Goal: Navigation & Orientation: Find specific page/section

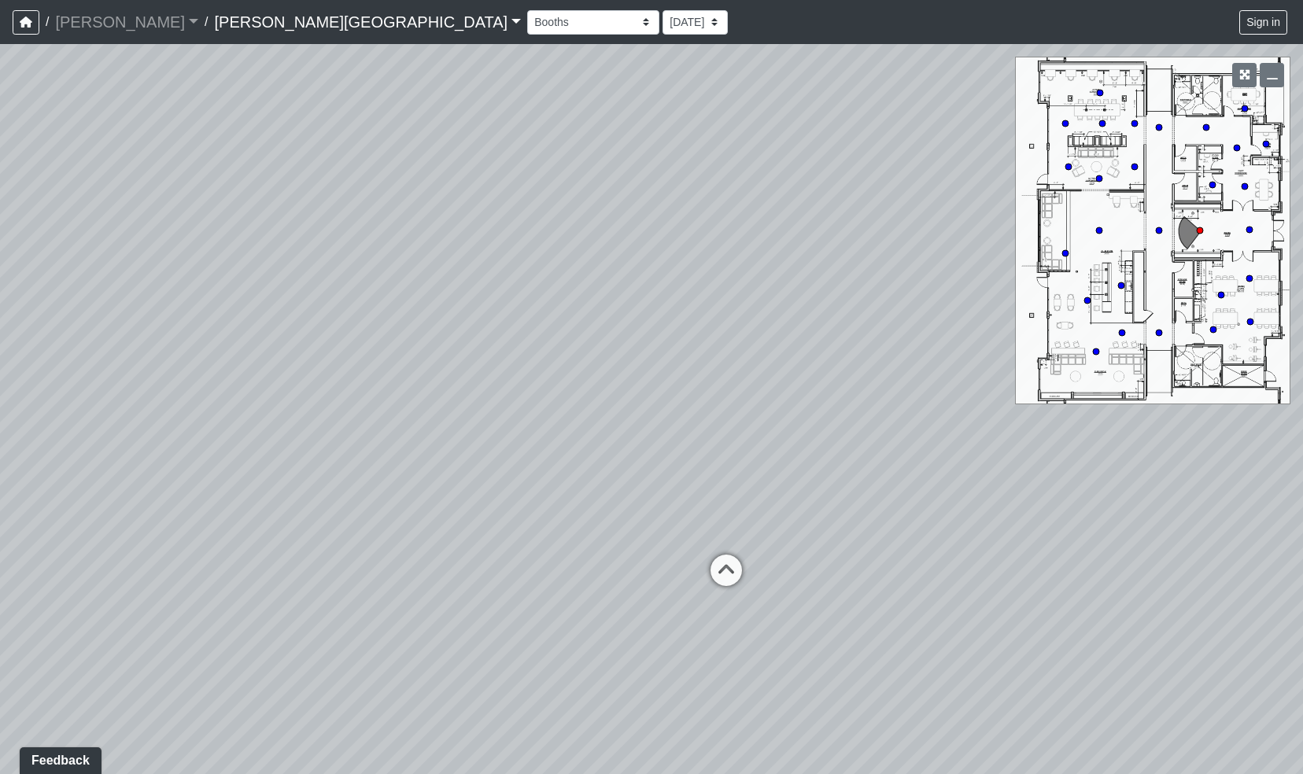
drag, startPoint x: 585, startPoint y: 481, endPoint x: 633, endPoint y: 440, distance: 63.6
click at [633, 440] on div "Loading... Hallway - Hallway 2 Loading... Entry" at bounding box center [651, 409] width 1303 height 730
click at [727, 573] on icon at bounding box center [723, 574] width 47 height 47
click at [727, 573] on div "Loading... Hallway - Hallway 2 Loading... Entry Loading... Clubroom - Entrance …" at bounding box center [651, 409] width 1303 height 730
click at [717, 536] on icon at bounding box center [712, 537] width 47 height 47
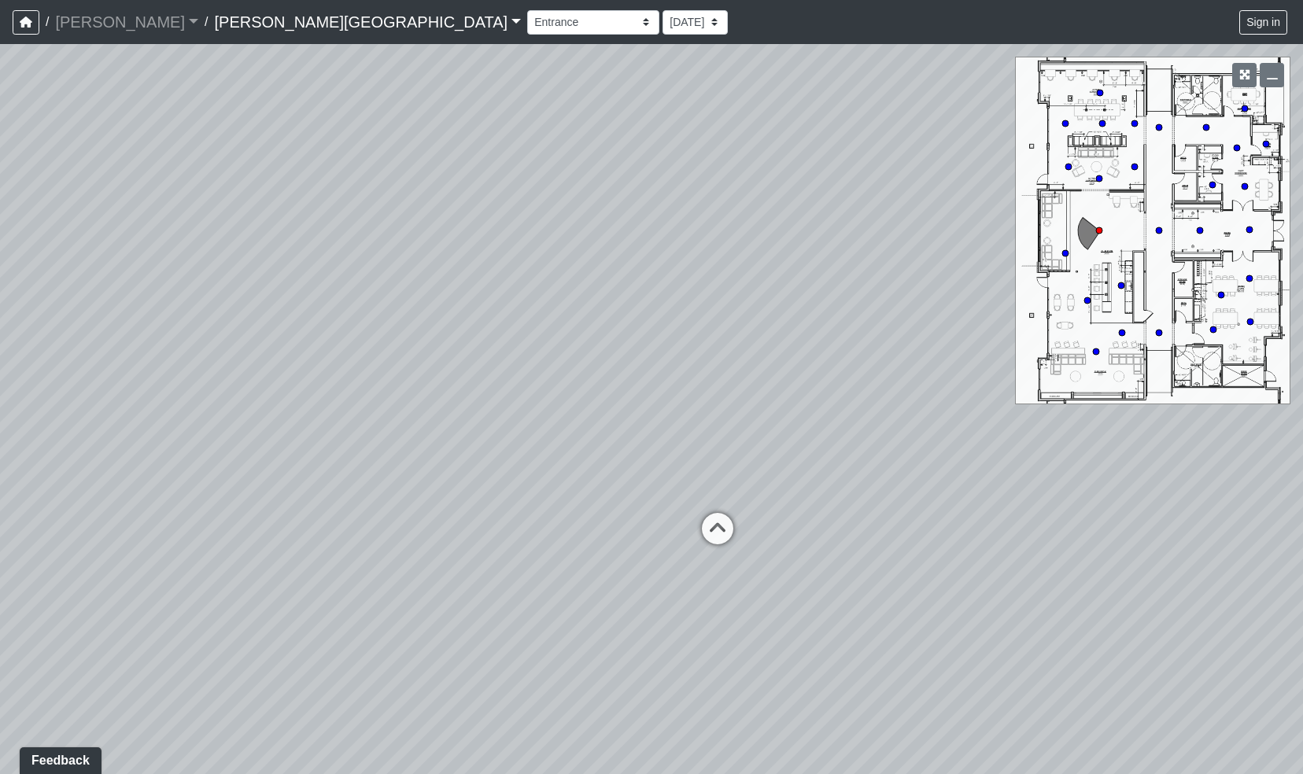
drag, startPoint x: 387, startPoint y: 554, endPoint x: 593, endPoint y: 570, distance: 206.7
click at [593, 570] on div "Loading... Hallway - Hallway 2 Loading... Entry Loading... Clubroom - Entrance …" at bounding box center [651, 409] width 1303 height 730
drag, startPoint x: 348, startPoint y: 563, endPoint x: 776, endPoint y: 555, distance: 428.0
click at [776, 555] on div "Loading... Hallway - Hallway 2 Loading... Entry Loading... Clubroom - Entrance …" at bounding box center [651, 409] width 1303 height 730
drag, startPoint x: 700, startPoint y: 547, endPoint x: 675, endPoint y: 580, distance: 41.5
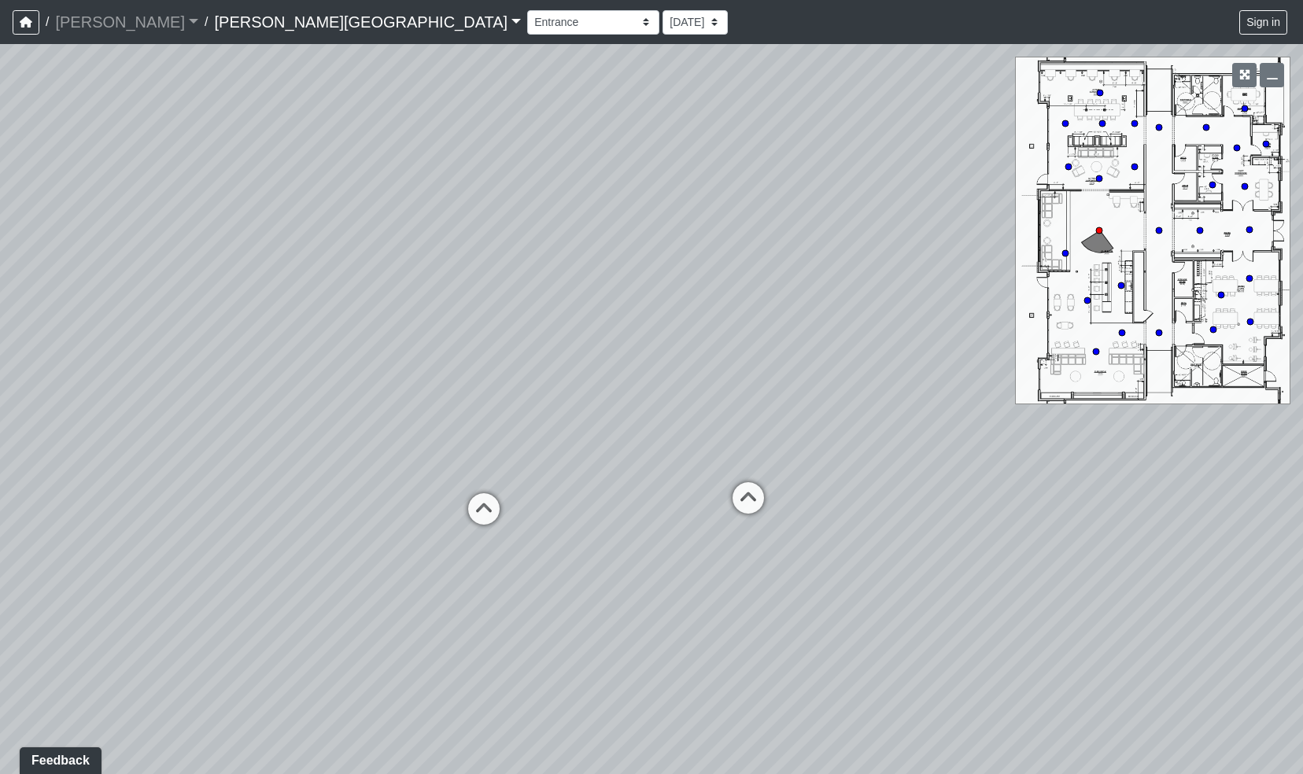
click at [675, 580] on div "Loading... Hallway - Hallway 2 Loading... Entry Loading... Clubroom - Entrance …" at bounding box center [651, 409] width 1303 height 730
click at [998, 286] on circle at bounding box center [1121, 285] width 6 height 6
click at [998, 352] on circle at bounding box center [1096, 352] width 6 height 6
drag, startPoint x: 743, startPoint y: 474, endPoint x: 757, endPoint y: 406, distance: 69.0
click at [757, 406] on div "Loading... Hallway - Hallway 2 Loading... Entry Loading... Clubroom - Entrance …" at bounding box center [651, 409] width 1303 height 730
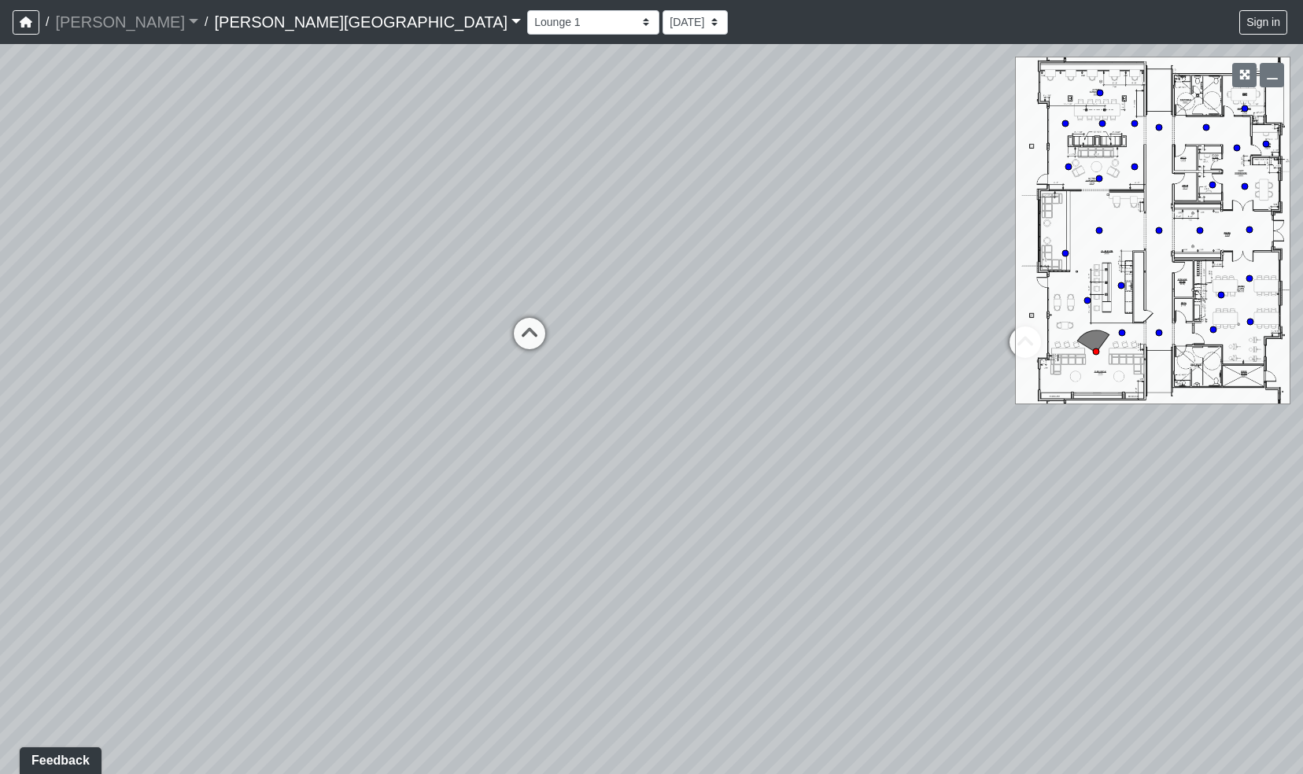
drag, startPoint x: 447, startPoint y: 489, endPoint x: 661, endPoint y: 450, distance: 217.6
click at [661, 450] on div "Loading... Hallway - Hallway 2 Loading... Entry Loading... Clubroom - Entrance …" at bounding box center [651, 409] width 1303 height 730
drag, startPoint x: 351, startPoint y: 489, endPoint x: 629, endPoint y: 485, distance: 278.5
click at [629, 485] on div "Loading... Hallway - Hallway 2 Loading... Entry Loading... Clubroom - Entrance …" at bounding box center [651, 409] width 1303 height 730
drag, startPoint x: 308, startPoint y: 484, endPoint x: 681, endPoint y: 523, distance: 375.7
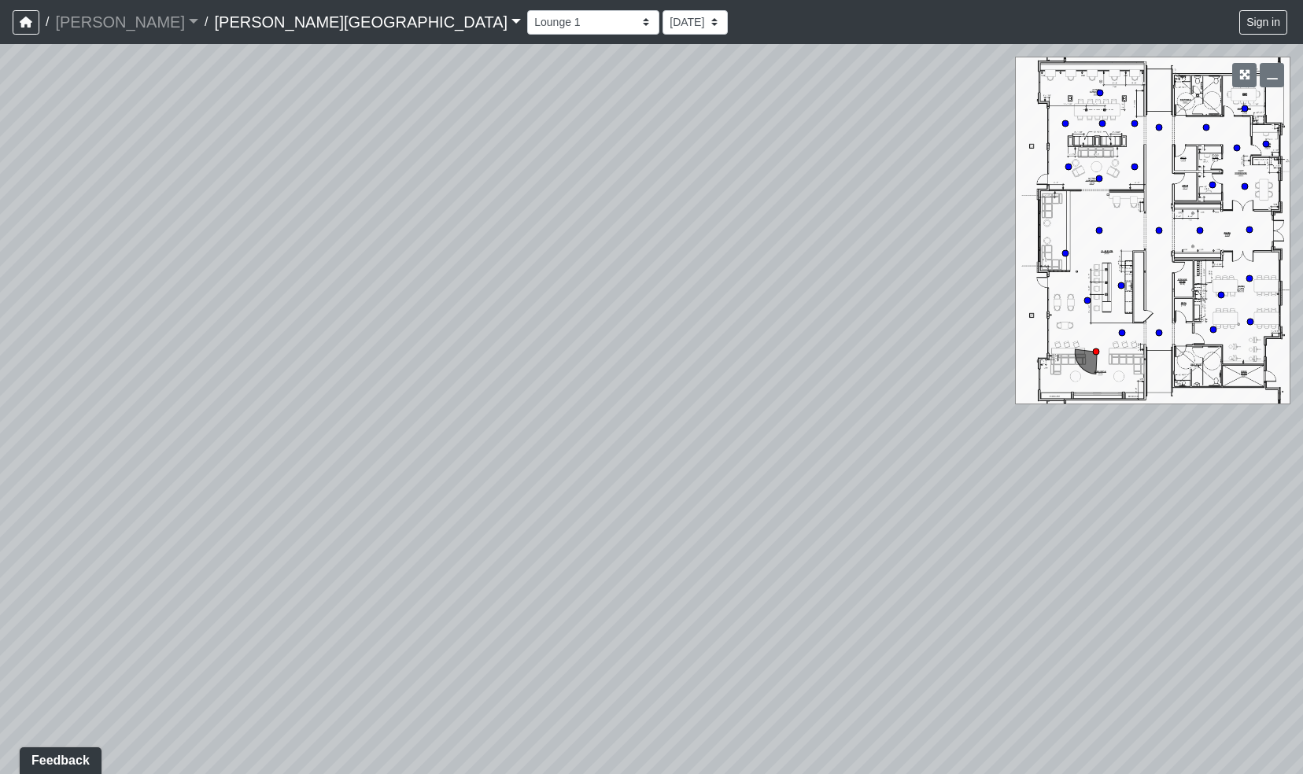
click at [681, 523] on div "Loading... Hallway - Hallway 2 Loading... Entry Loading... Clubroom - Entrance …" at bounding box center [651, 409] width 1303 height 730
drag, startPoint x: 293, startPoint y: 520, endPoint x: 722, endPoint y: 490, distance: 430.6
click at [722, 490] on div "Loading... Hallway - Hallway 2 Loading... Entry Loading... Clubroom - Entrance …" at bounding box center [651, 409] width 1303 height 730
drag, startPoint x: 378, startPoint y: 491, endPoint x: 665, endPoint y: 502, distance: 287.4
click at [665, 502] on div "Loading... Hallway - Hallway 2 Loading... Entry Loading... Clubroom - Entrance …" at bounding box center [651, 409] width 1303 height 730
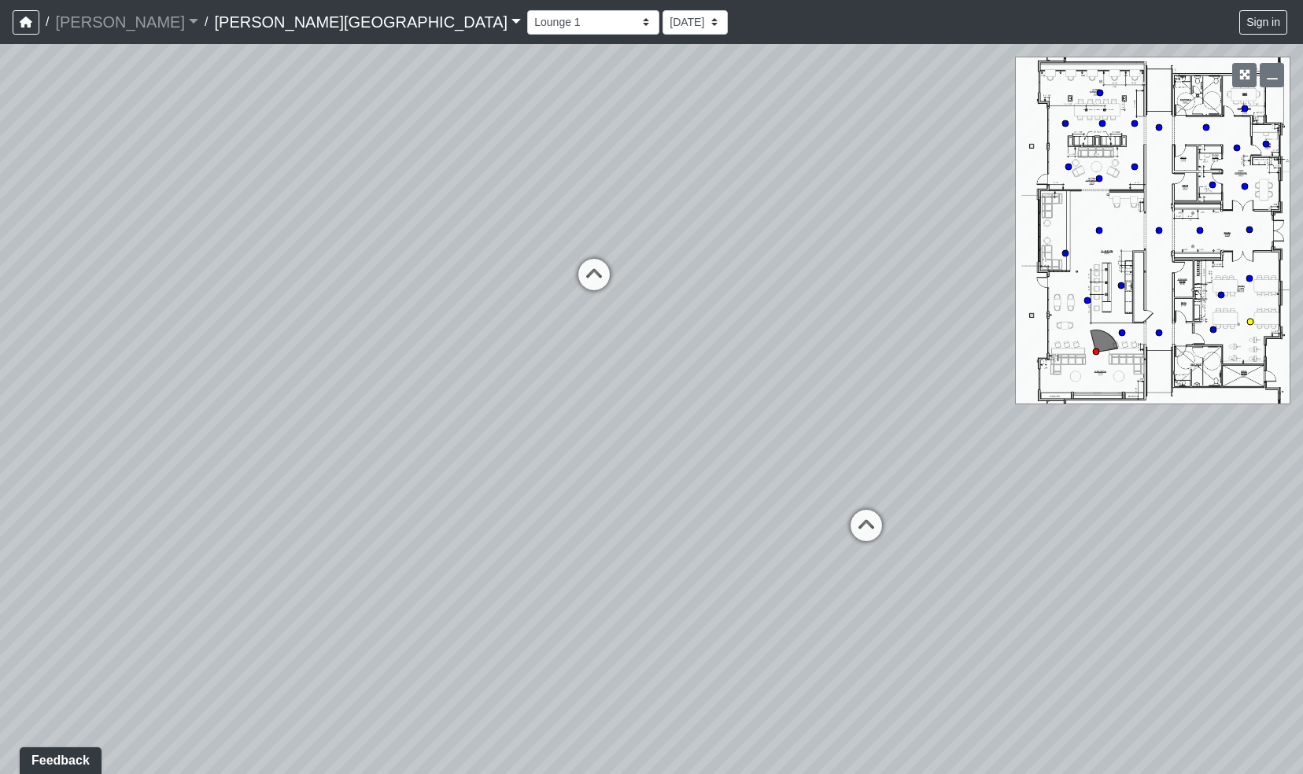
click at [998, 323] on circle at bounding box center [1250, 322] width 6 height 6
drag, startPoint x: 875, startPoint y: 455, endPoint x: 1138, endPoint y: 453, distance: 262.8
click at [998, 453] on div "Loading... Hallway - Hallway 2 Loading... Entry Loading... Clubroom - Entrance …" at bounding box center [651, 409] width 1303 height 730
drag, startPoint x: 658, startPoint y: 500, endPoint x: 946, endPoint y: 435, distance: 295.1
click at [946, 435] on div "Loading... Hallway - Hallway 2 Loading... Entry Loading... Clubroom - Entrance …" at bounding box center [651, 409] width 1303 height 730
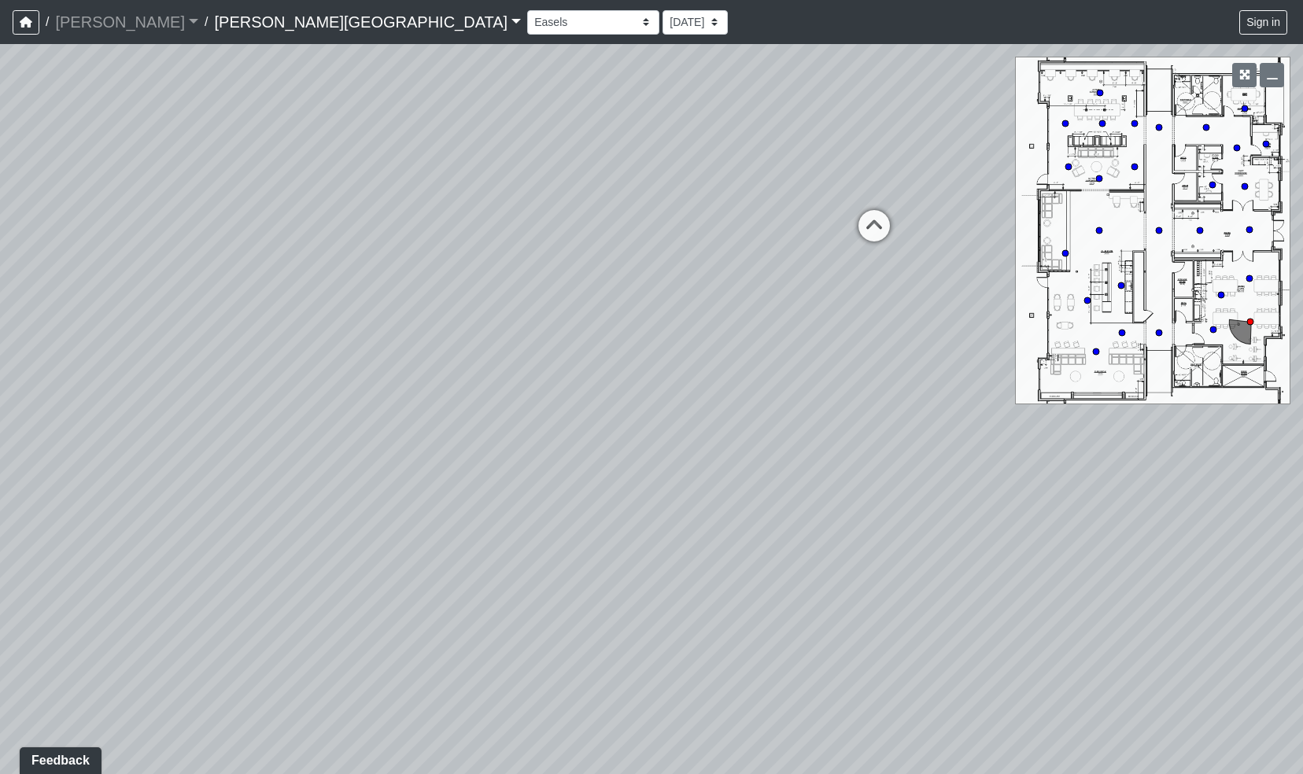
drag, startPoint x: 358, startPoint y: 464, endPoint x: 670, endPoint y: 508, distance: 315.4
click at [670, 508] on div "Loading... Hallway - Hallway 2 Loading... Entry Loading... Clubroom - Entrance …" at bounding box center [651, 409] width 1303 height 730
drag, startPoint x: 430, startPoint y: 503, endPoint x: 969, endPoint y: 474, distance: 540.4
click at [969, 474] on div "Loading... Hallway - Hallway 2 Loading... Entry Loading... Clubroom - Entrance …" at bounding box center [651, 409] width 1303 height 730
drag, startPoint x: 430, startPoint y: 459, endPoint x: 795, endPoint y: 505, distance: 368.6
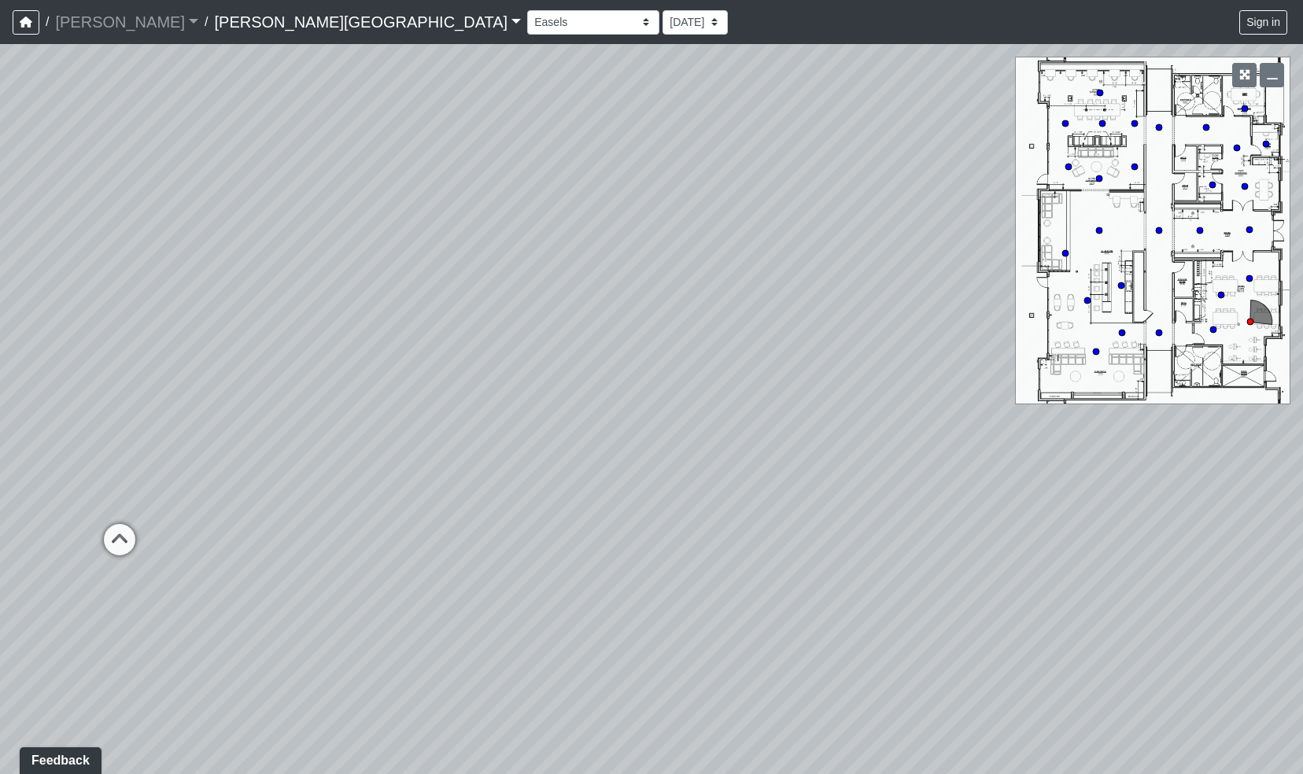
click at [795, 505] on div "Loading... Hallway - Hallway 2 Loading... Entry Loading... Clubroom - Entrance …" at bounding box center [651, 409] width 1303 height 730
drag, startPoint x: 507, startPoint y: 525, endPoint x: 856, endPoint y: 524, distance: 349.3
click at [856, 524] on div "Loading... Hallway - Hallway 2 Loading... Entry Loading... Clubroom - Entrance …" at bounding box center [651, 409] width 1303 height 730
drag, startPoint x: 362, startPoint y: 555, endPoint x: 789, endPoint y: 544, distance: 427.3
click at [789, 544] on div "Loading... Hallway - Hallway 2 Loading... Entry Loading... Clubroom - Entrance …" at bounding box center [651, 409] width 1303 height 730
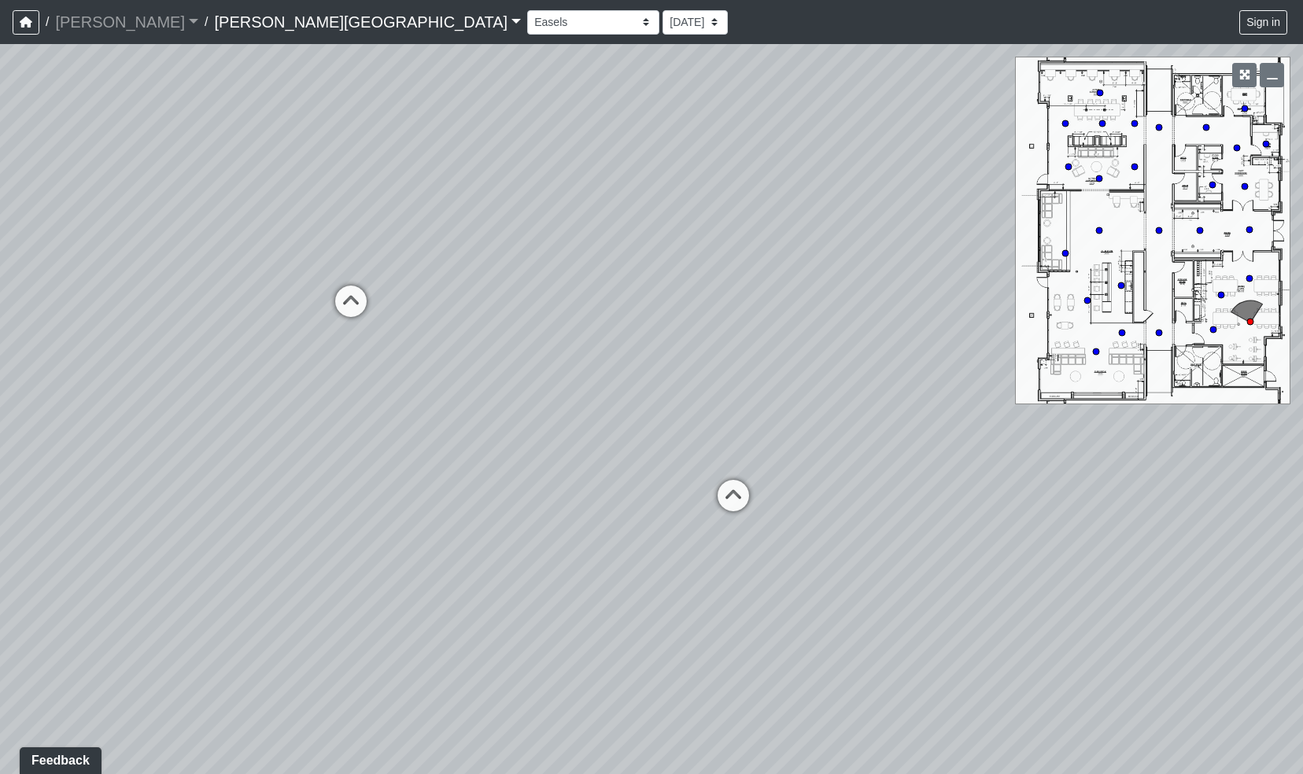
drag, startPoint x: 703, startPoint y: 535, endPoint x: 608, endPoint y: 548, distance: 95.2
click at [608, 548] on div "Loading... Hallway - Hallway 2 Loading... Entry Loading... Clubroom - Entrance …" at bounding box center [651, 409] width 1303 height 730
click at [998, 147] on circle at bounding box center [1237, 148] width 6 height 6
drag, startPoint x: 676, startPoint y: 472, endPoint x: 1012, endPoint y: 395, distance: 345.4
click at [998, 395] on div "Loading... Hallway - Hallway 2 Loading... Entry Loading... Clubroom - Entrance …" at bounding box center [651, 409] width 1303 height 730
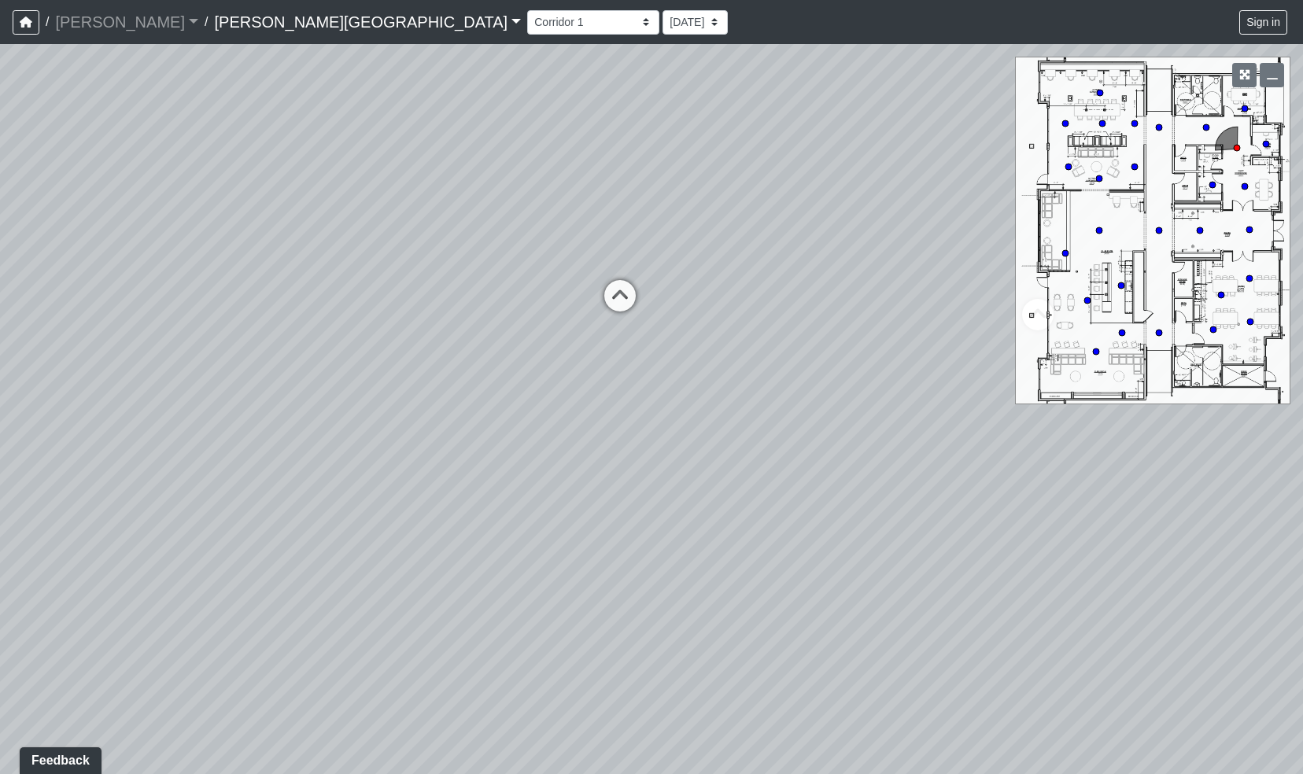
drag, startPoint x: 598, startPoint y: 485, endPoint x: 1012, endPoint y: 457, distance: 414.7
click at [998, 457] on div "Loading... Hallway - Hallway 2 Loading... Entry Loading... Clubroom - Entrance …" at bounding box center [651, 409] width 1303 height 730
drag, startPoint x: 658, startPoint y: 459, endPoint x: 1024, endPoint y: 533, distance: 374.0
click at [998, 533] on div "Loading... Hallway - Hallway 2 Loading... Entry Loading... Clubroom - Entrance …" at bounding box center [651, 409] width 1303 height 730
drag, startPoint x: 513, startPoint y: 541, endPoint x: 609, endPoint y: 549, distance: 96.3
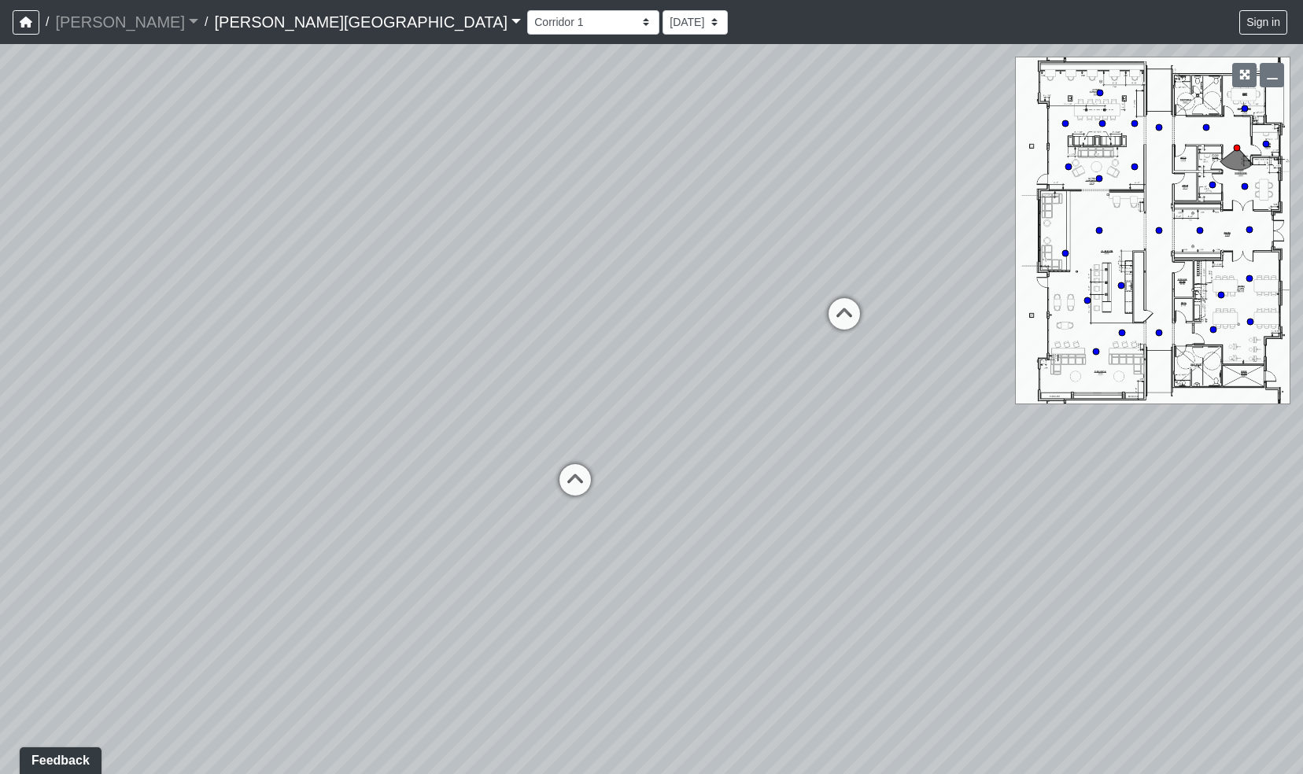
click at [609, 549] on div "Loading... Hallway - Hallway 2 Loading... Entry Loading... Clubroom - Entrance …" at bounding box center [651, 409] width 1303 height 730
click at [998, 229] on circle at bounding box center [1159, 230] width 6 height 6
drag, startPoint x: 758, startPoint y: 446, endPoint x: 1154, endPoint y: 444, distance: 395.7
click at [998, 444] on div "Loading... Hallway - Hallway 2 Loading... Entry Loading... Clubroom - Entrance …" at bounding box center [651, 409] width 1303 height 730
drag, startPoint x: 629, startPoint y: 489, endPoint x: 505, endPoint y: 470, distance: 125.1
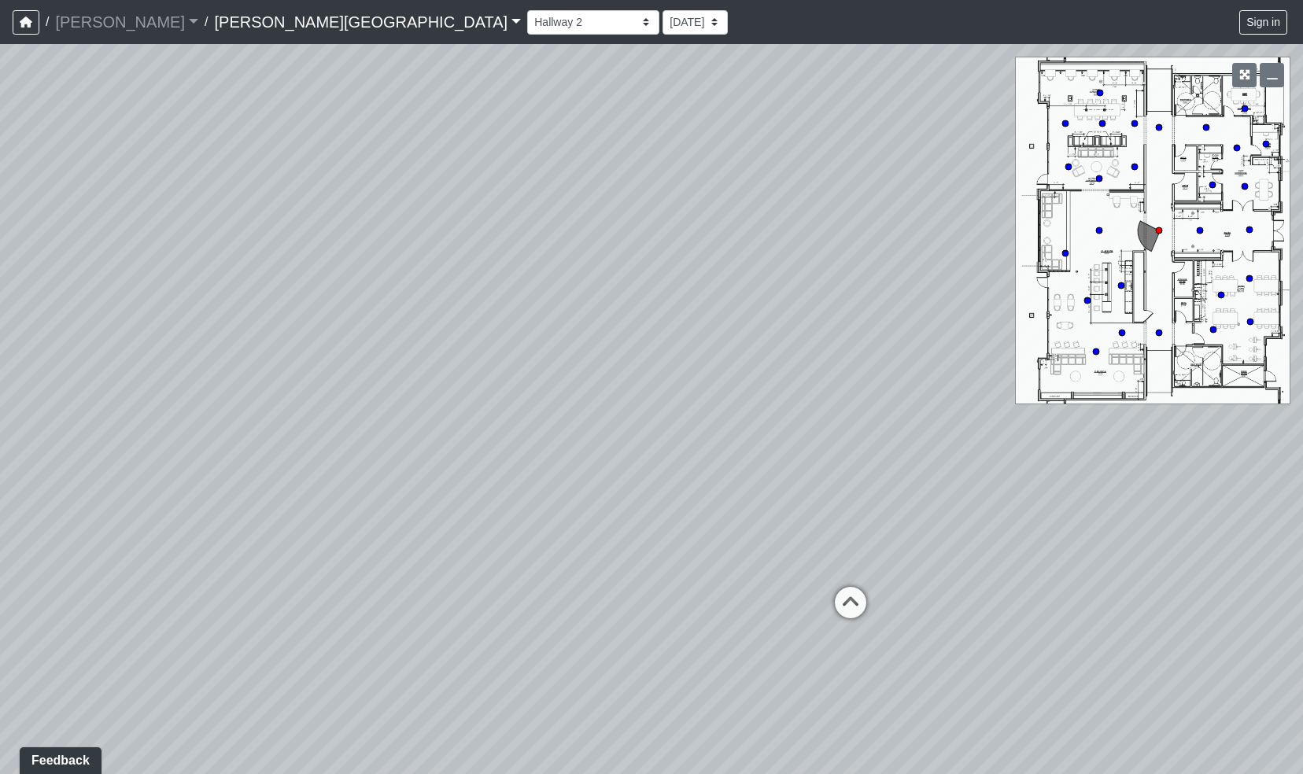
click at [505, 470] on div "Loading... Hallway - Hallway 2 Loading... Entry Loading... Clubroom - Entrance …" at bounding box center [651, 409] width 1303 height 730
click at [998, 252] on circle at bounding box center [1065, 253] width 6 height 6
select select "9mmQNXVhzs6EMH5G83KG9C"
drag, startPoint x: 759, startPoint y: 481, endPoint x: 598, endPoint y: 456, distance: 163.2
click at [598, 456] on div "Loading... Hallway - Hallway 2 Loading... Entry Loading... Clubroom - Entrance …" at bounding box center [651, 409] width 1303 height 730
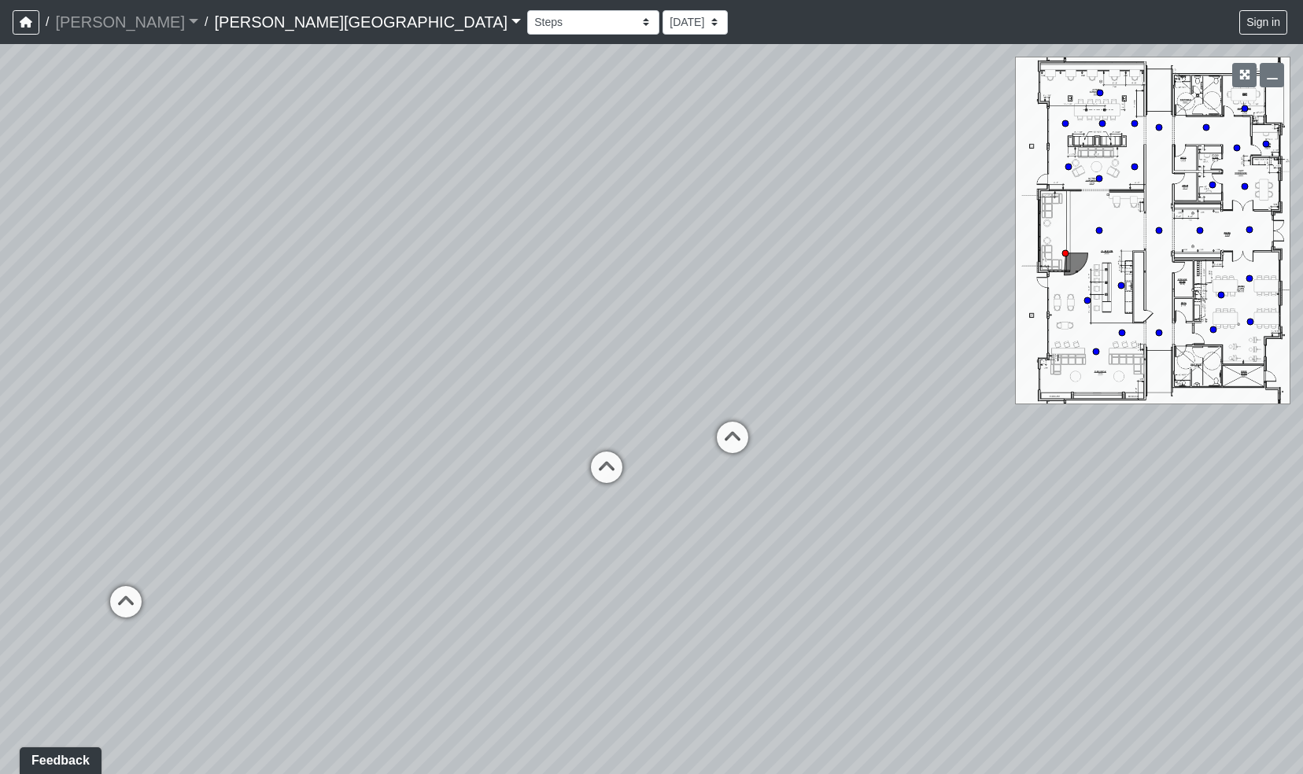
drag, startPoint x: 782, startPoint y: 469, endPoint x: 391, endPoint y: 476, distance: 391.0
click at [391, 476] on div "Loading... Hallway - Hallway 2 Loading... Entry Loading... Clubroom - Entrance …" at bounding box center [651, 409] width 1303 height 730
drag, startPoint x: 391, startPoint y: 476, endPoint x: 171, endPoint y: 441, distance: 222.3
click at [171, 441] on div "Loading... Hallway - Hallway 2 Loading... Entry Loading... Clubroom - Entrance …" at bounding box center [651, 409] width 1303 height 730
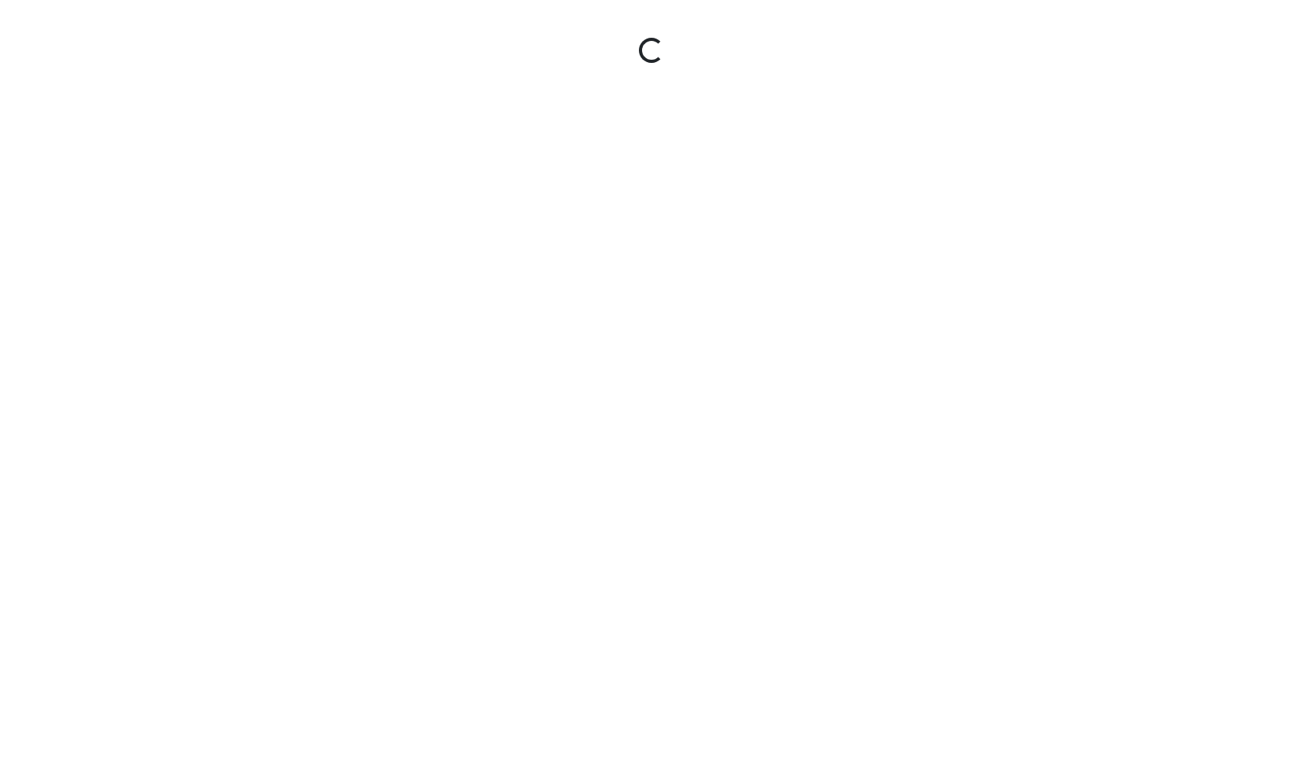
select select "u2EXiXzDikQyxF8CqBZzqm"
